Goal: Check status: Check status

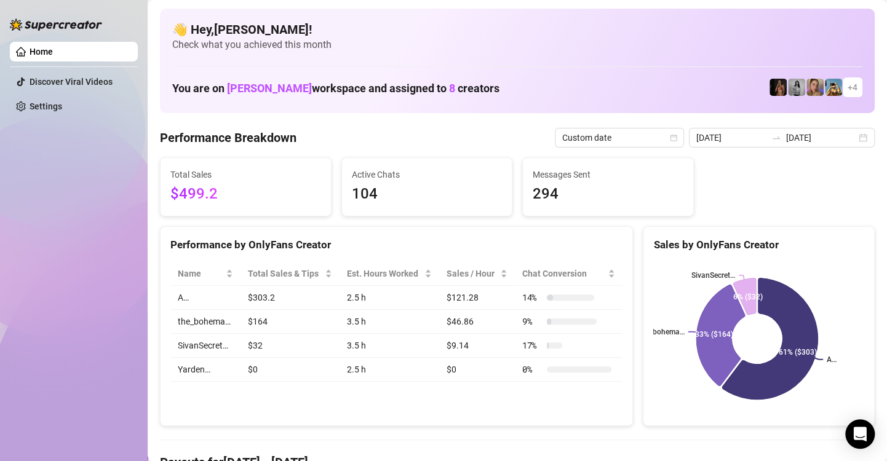
drag, startPoint x: 850, startPoint y: 141, endPoint x: 848, endPoint y: 155, distance: 14.4
click at [851, 140] on div "[DATE] [DATE]" at bounding box center [782, 138] width 186 height 20
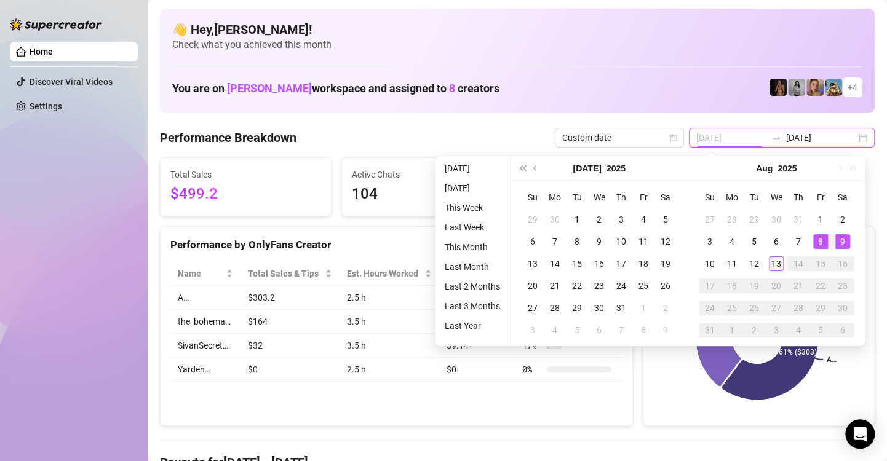
type input "[DATE]"
click at [775, 265] on div "13" at bounding box center [776, 263] width 15 height 15
type input "[DATE]"
click at [751, 265] on div "12" at bounding box center [753, 263] width 15 height 15
click at [751, 265] on rect at bounding box center [756, 339] width 207 height 154
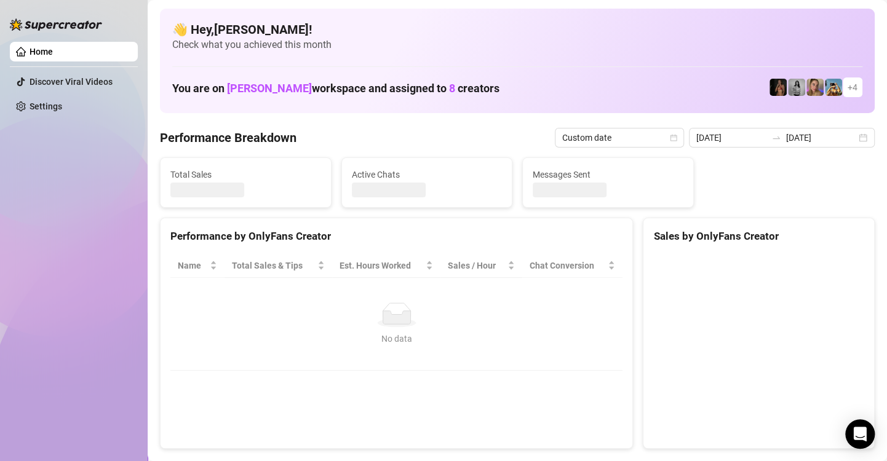
type input "[DATE]"
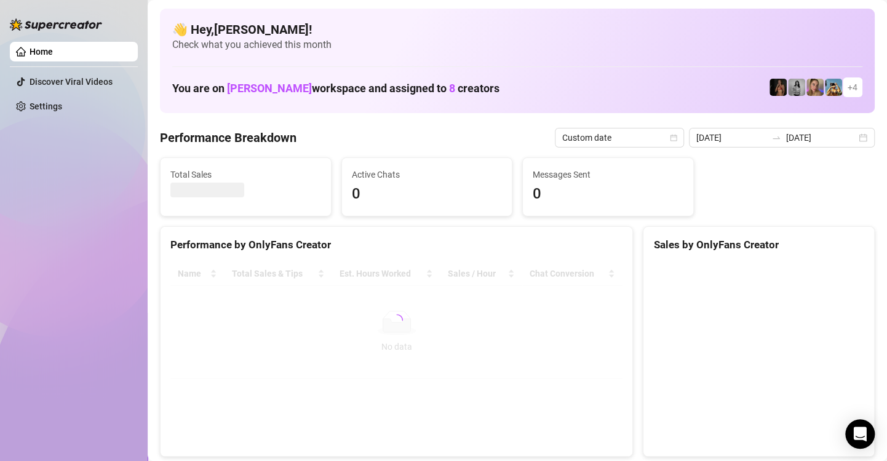
click at [853, 138] on div "[DATE] [DATE]" at bounding box center [782, 138] width 186 height 20
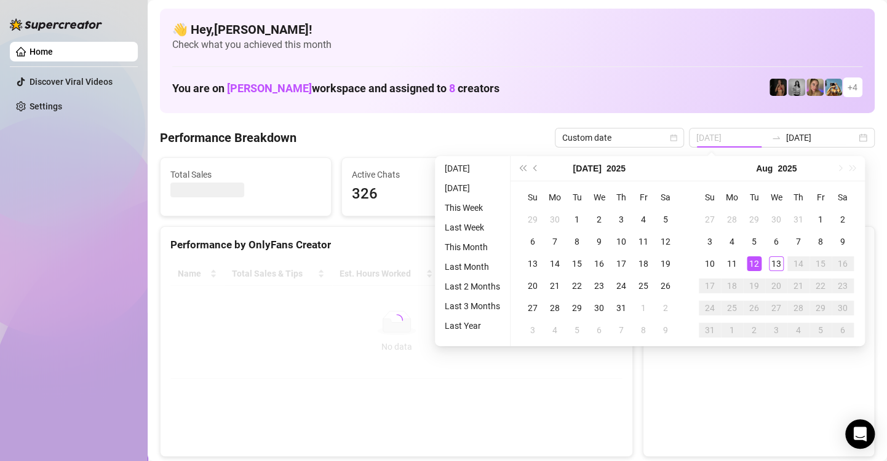
click at [746, 263] on div "12" at bounding box center [753, 263] width 15 height 15
click at [752, 265] on div "12" at bounding box center [753, 263] width 15 height 15
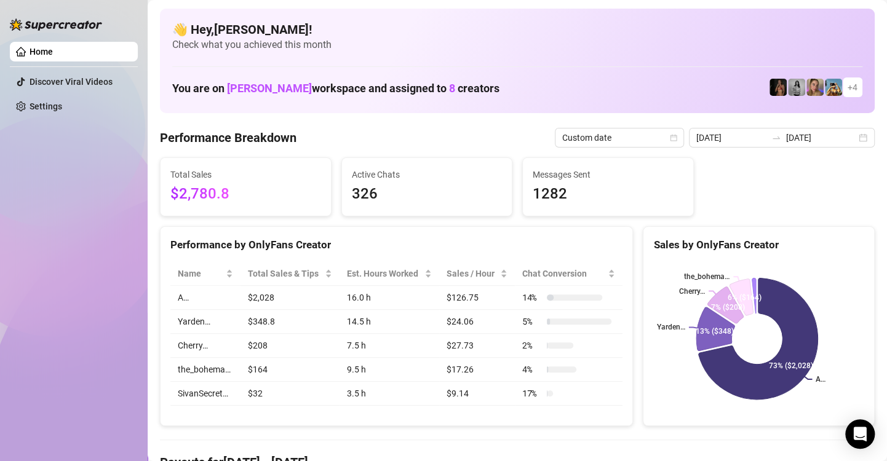
click at [853, 137] on div "[DATE] [DATE]" at bounding box center [782, 138] width 186 height 20
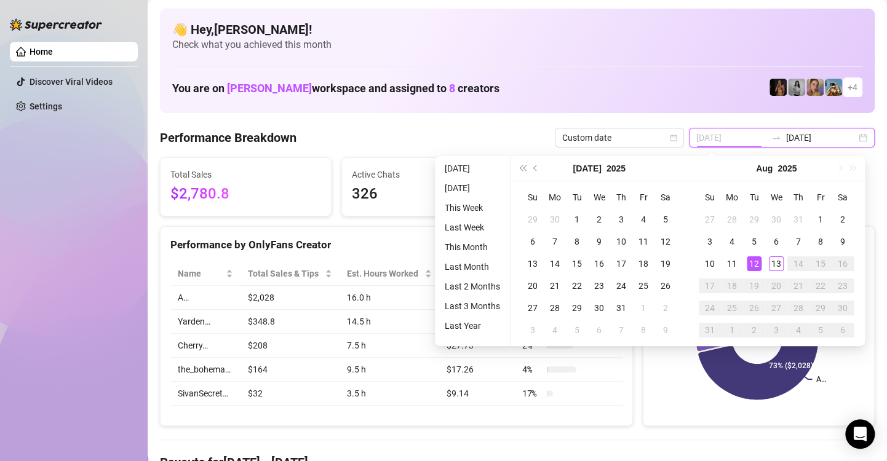
type input "[DATE]"
click at [753, 263] on div "12" at bounding box center [753, 263] width 15 height 15
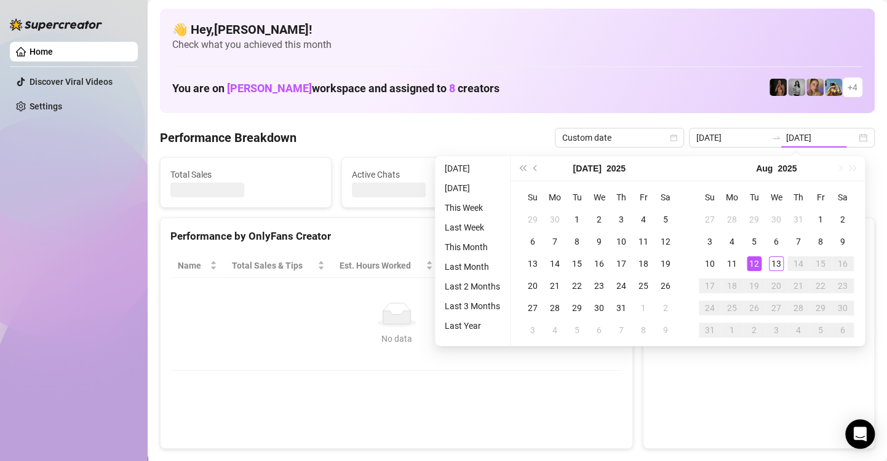
type input "[DATE]"
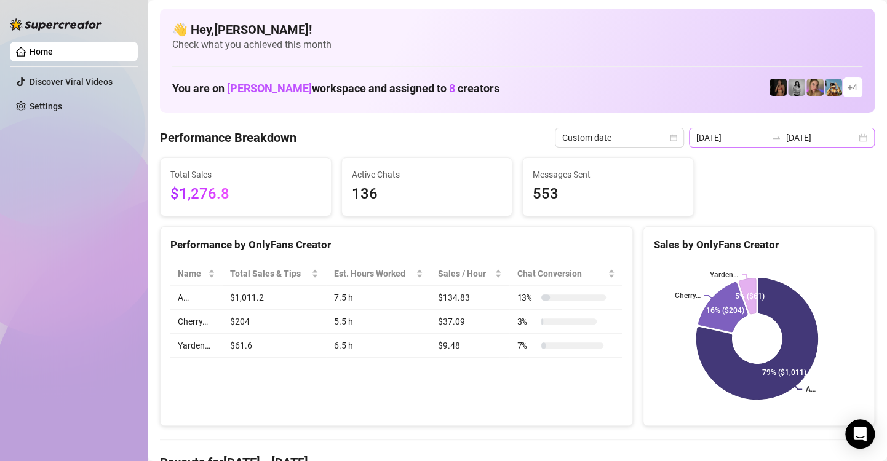
click at [853, 138] on div "[DATE] [DATE]" at bounding box center [782, 138] width 186 height 20
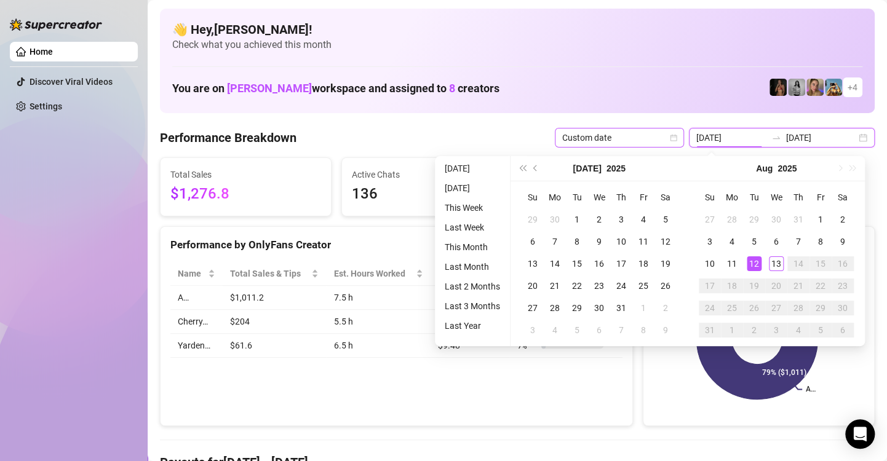
type input "[DATE]"
click at [479, 135] on div "Performance Breakdown Custom date [DATE] [DATE]" at bounding box center [517, 138] width 714 height 20
